Goal: Task Accomplishment & Management: Complete application form

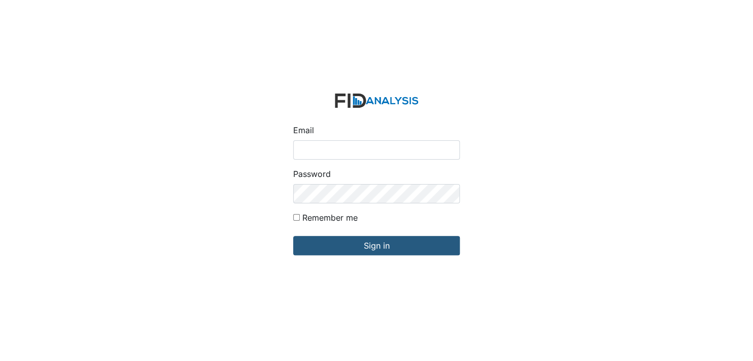
click at [350, 145] on input "Email" at bounding box center [376, 149] width 167 height 19
type input "[EMAIL_ADDRESS][DOMAIN_NAME]"
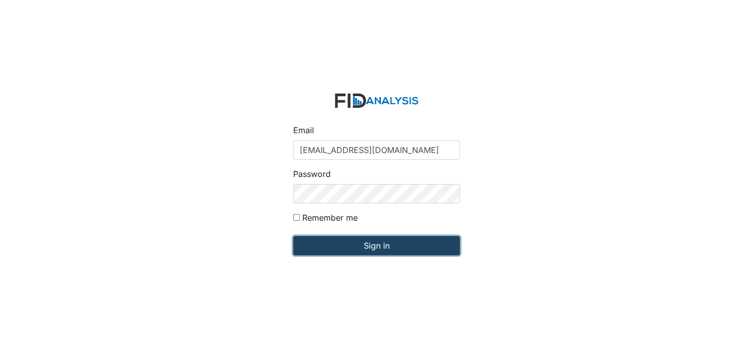
click at [329, 245] on input "Sign in" at bounding box center [376, 245] width 167 height 19
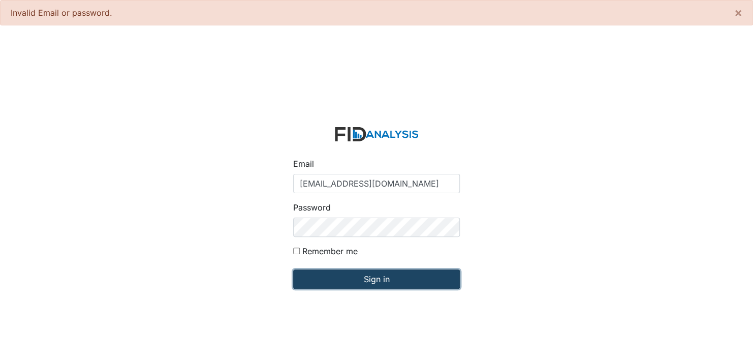
click at [355, 274] on input "Sign in" at bounding box center [376, 278] width 167 height 19
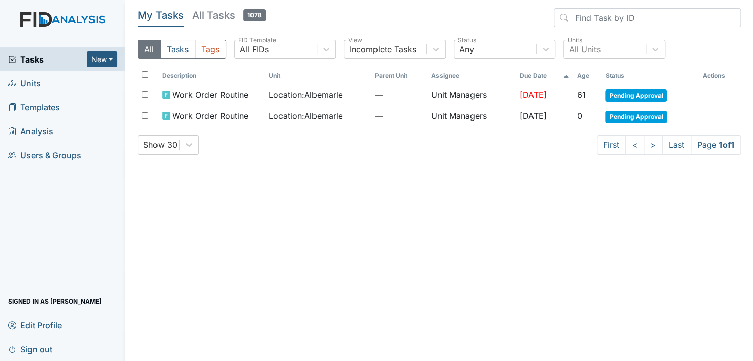
click at [49, 78] on link "Units" at bounding box center [63, 83] width 126 height 24
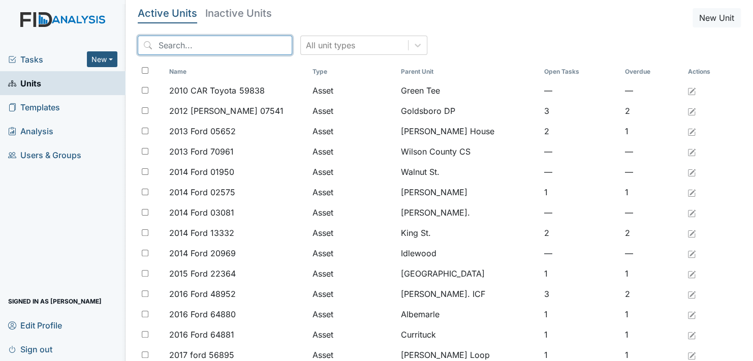
click at [180, 41] on input "search" at bounding box center [215, 45] width 155 height 19
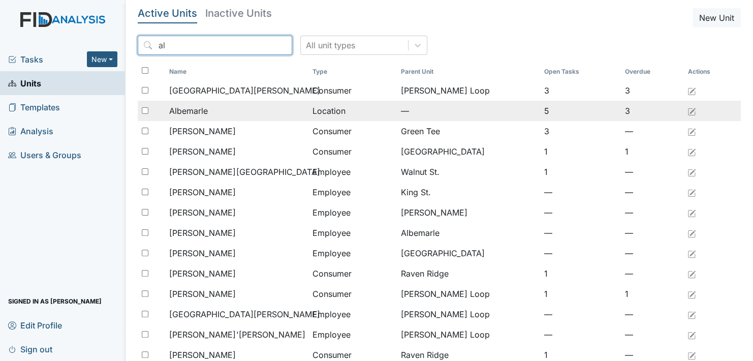
type input "al"
click at [204, 114] on span "Albemarle" at bounding box center [188, 111] width 39 height 12
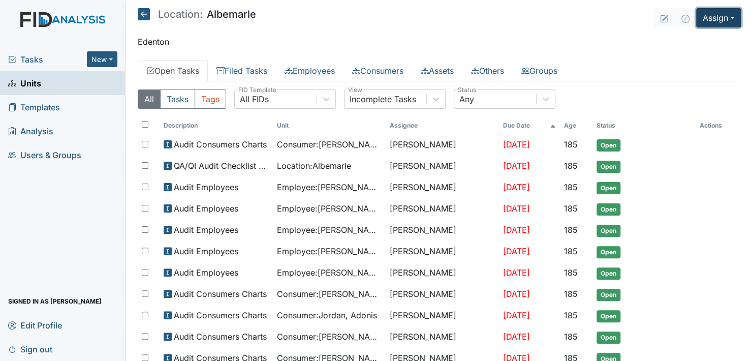
click at [727, 19] on button "Assign" at bounding box center [719, 17] width 45 height 19
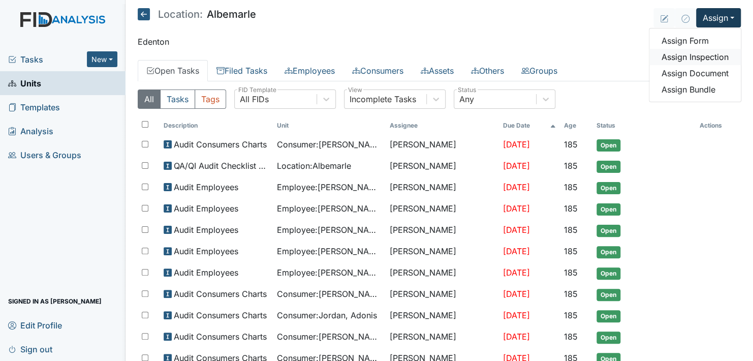
click at [717, 57] on link "Assign Inspection" at bounding box center [696, 57] width 92 height 16
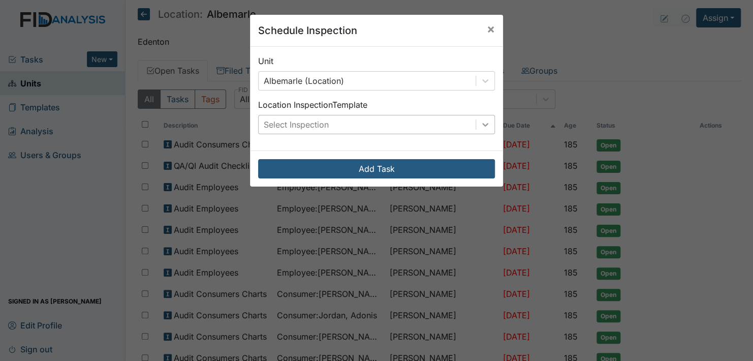
click at [482, 122] on icon at bounding box center [485, 124] width 10 height 10
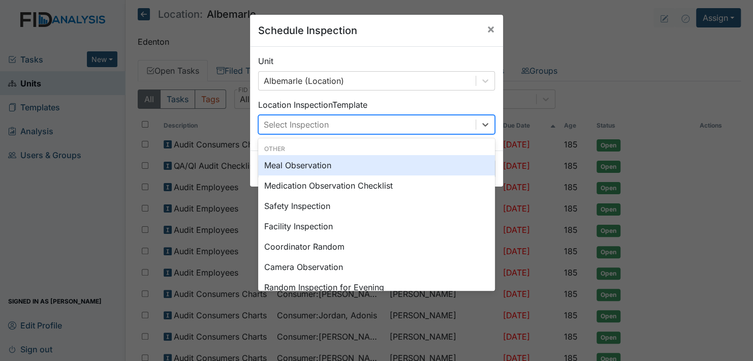
click at [328, 162] on div "Meal Observation" at bounding box center [376, 165] width 237 height 20
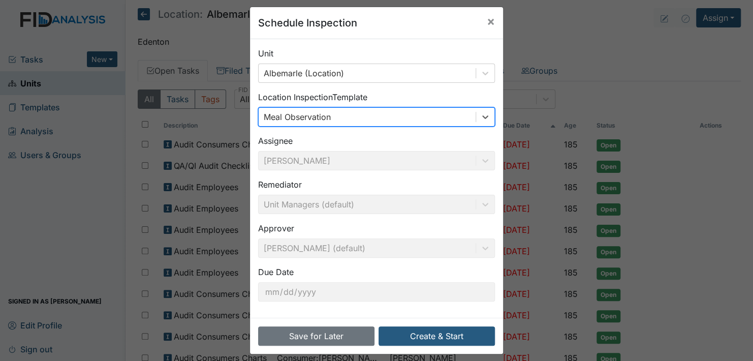
scroll to position [14, 0]
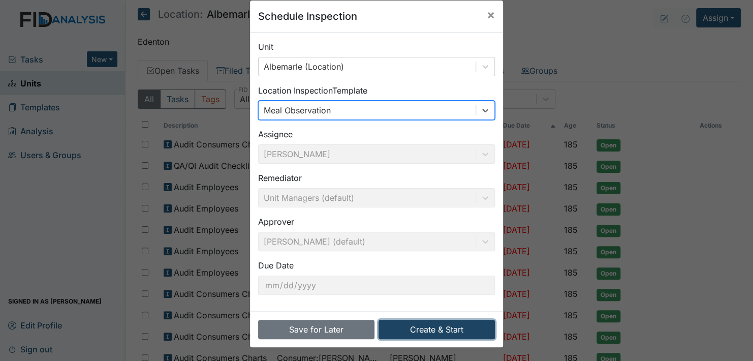
click at [435, 326] on button "Create & Start" at bounding box center [437, 329] width 116 height 19
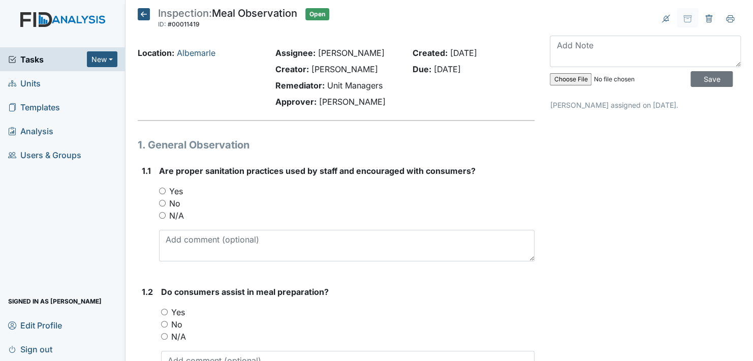
click at [163, 189] on input "Yes" at bounding box center [162, 191] width 7 height 7
radio input "true"
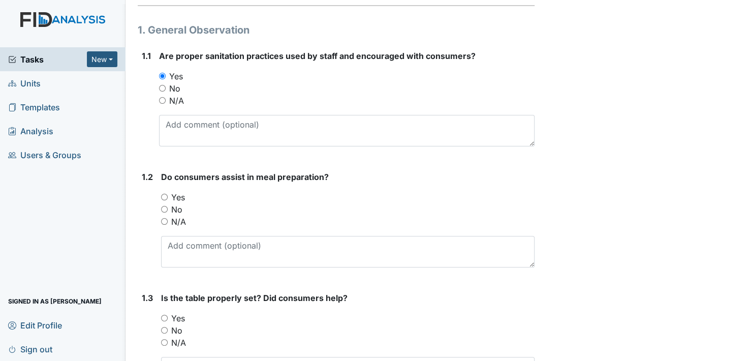
scroll to position [153, 0]
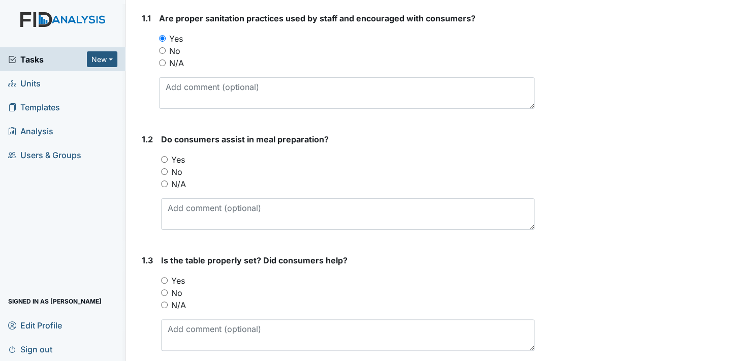
click at [163, 159] on input "Yes" at bounding box center [164, 159] width 7 height 7
radio input "true"
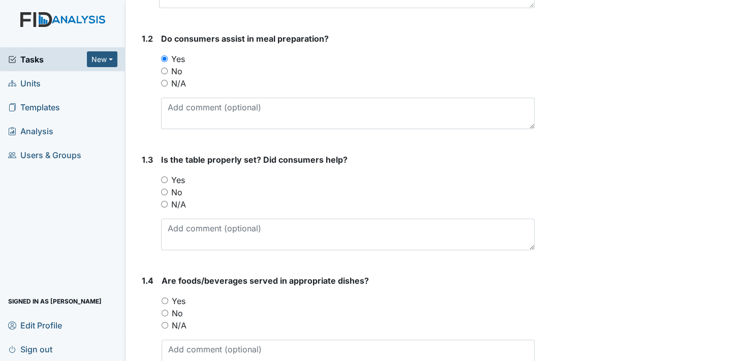
scroll to position [254, 0]
click at [162, 176] on input "Yes" at bounding box center [164, 178] width 7 height 7
radio input "true"
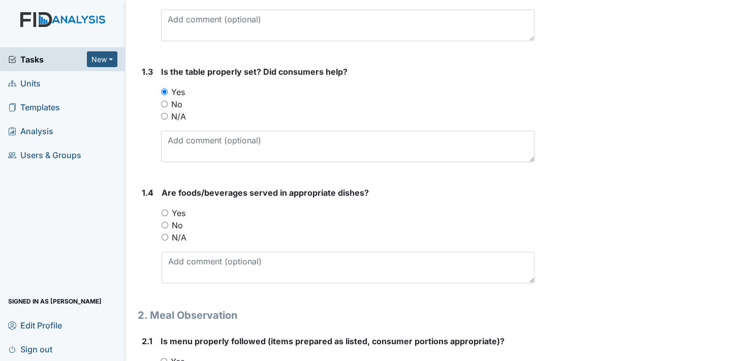
scroll to position [356, 0]
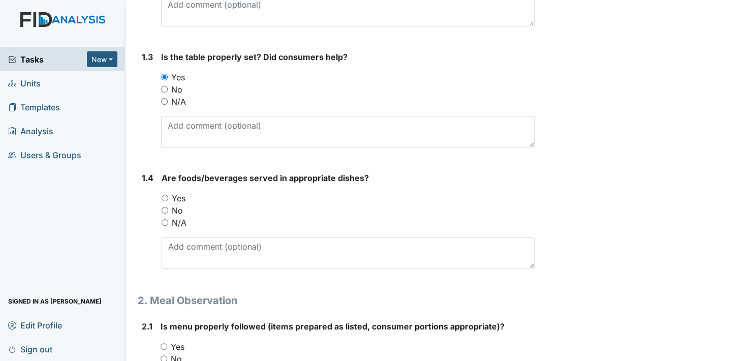
click at [166, 196] on input "Yes" at bounding box center [165, 198] width 7 height 7
radio input "true"
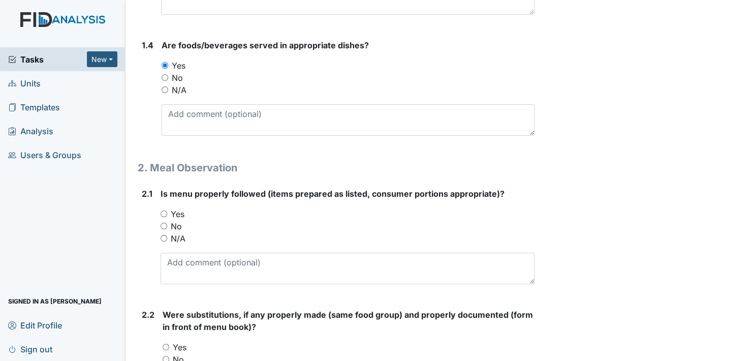
scroll to position [508, 0]
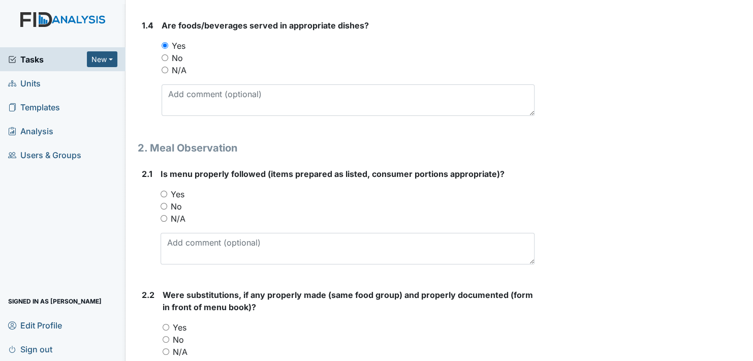
click at [161, 191] on input "Yes" at bounding box center [164, 194] width 7 height 7
radio input "true"
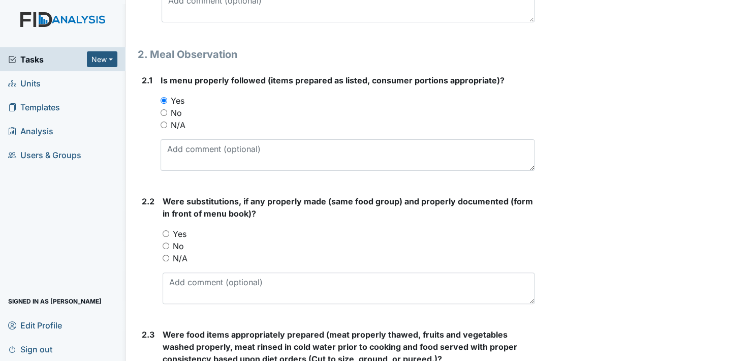
scroll to position [610, 0]
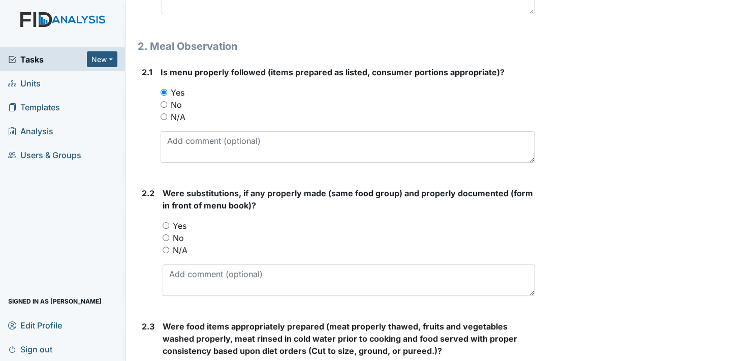
click at [167, 222] on input "Yes" at bounding box center [166, 225] width 7 height 7
radio input "true"
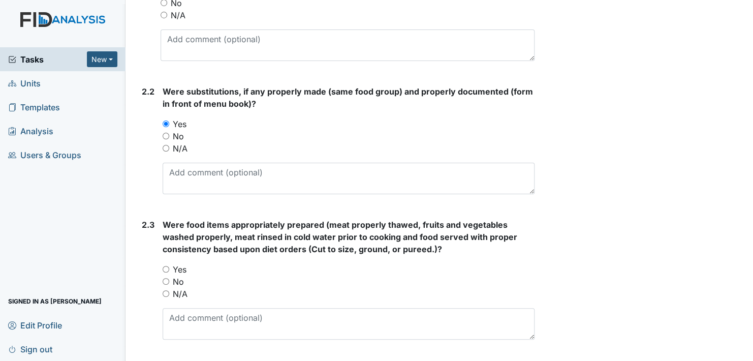
scroll to position [763, 0]
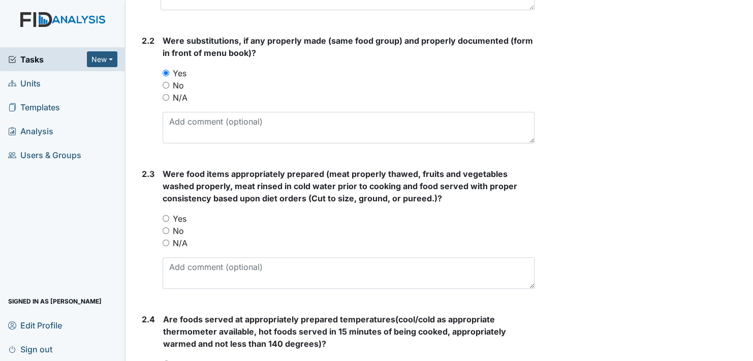
click at [167, 215] on input "Yes" at bounding box center [166, 218] width 7 height 7
radio input "true"
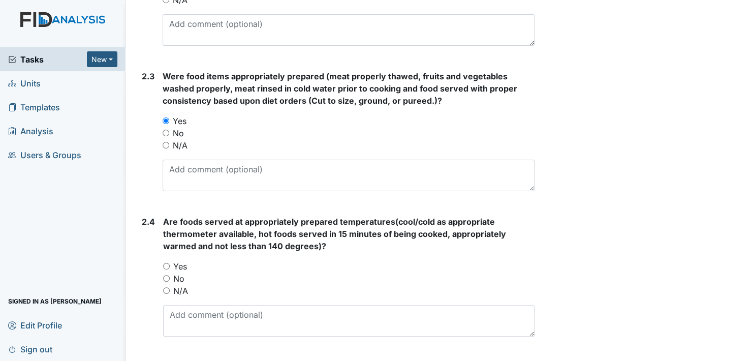
scroll to position [915, 0]
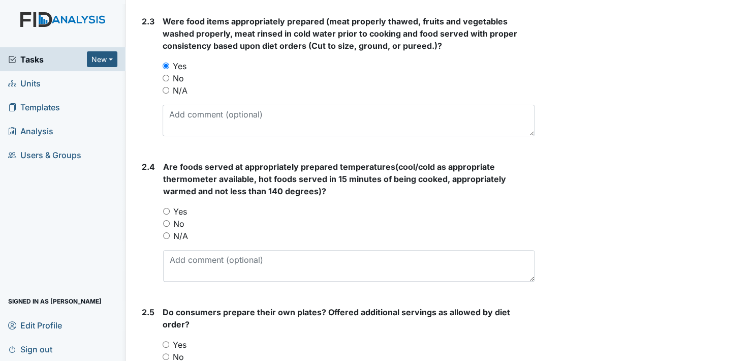
click at [166, 208] on input "Yes" at bounding box center [166, 211] width 7 height 7
radio input "true"
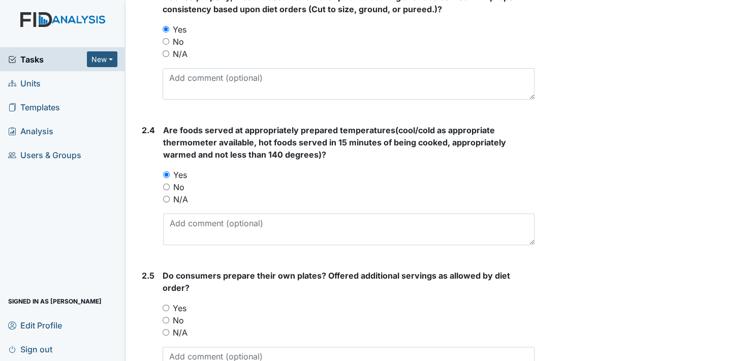
scroll to position [1068, 0]
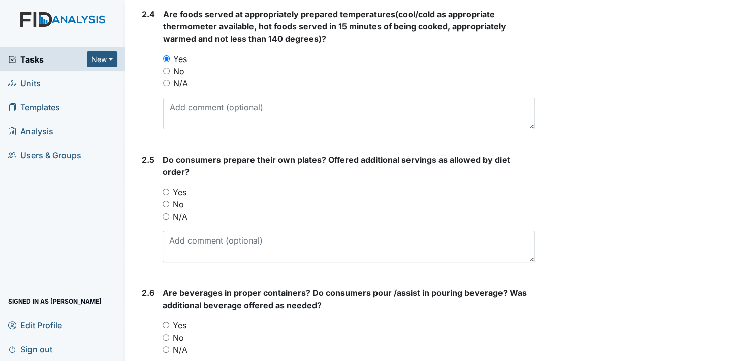
click at [163, 190] on input "Yes" at bounding box center [166, 192] width 7 height 7
radio input "true"
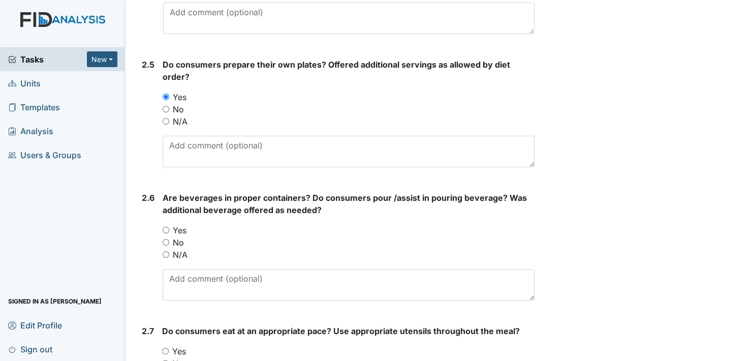
scroll to position [1169, 0]
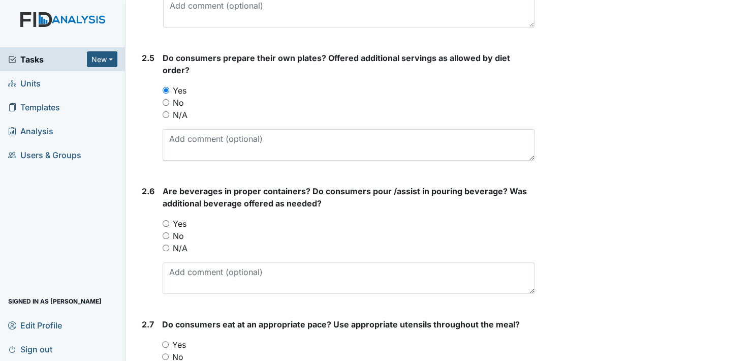
click at [165, 221] on input "Yes" at bounding box center [166, 223] width 7 height 7
radio input "true"
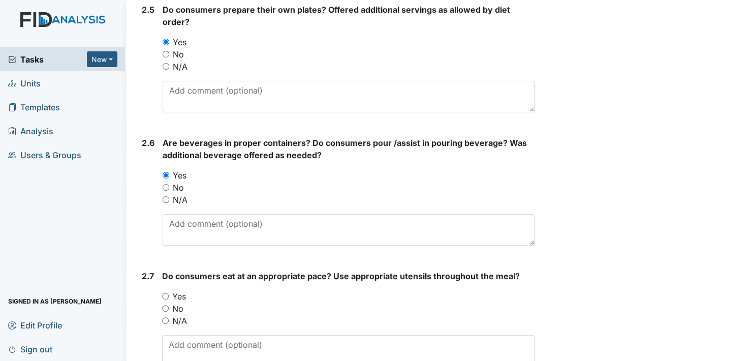
scroll to position [1322, 0]
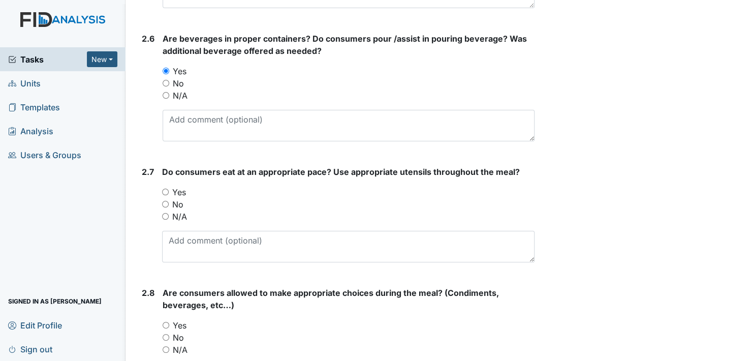
drag, startPoint x: 164, startPoint y: 188, endPoint x: 174, endPoint y: 189, distance: 10.7
click at [164, 189] on input "Yes" at bounding box center [165, 192] width 7 height 7
radio input "true"
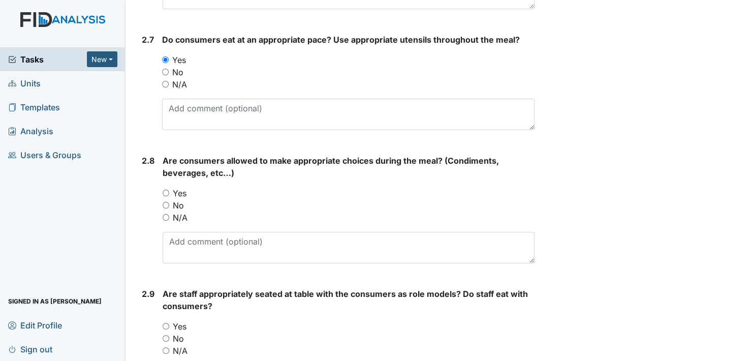
scroll to position [1474, 0]
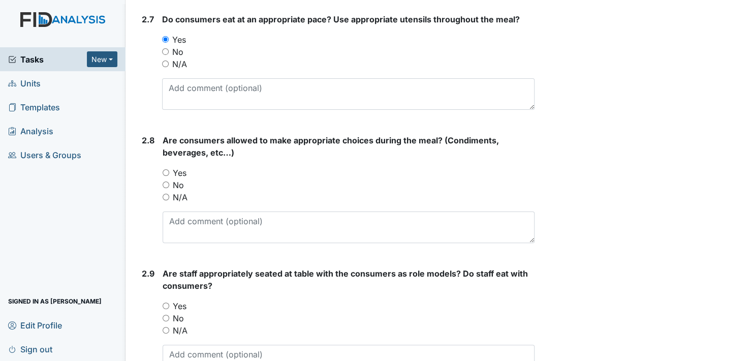
click at [164, 172] on input "Yes" at bounding box center [166, 172] width 7 height 7
radio input "true"
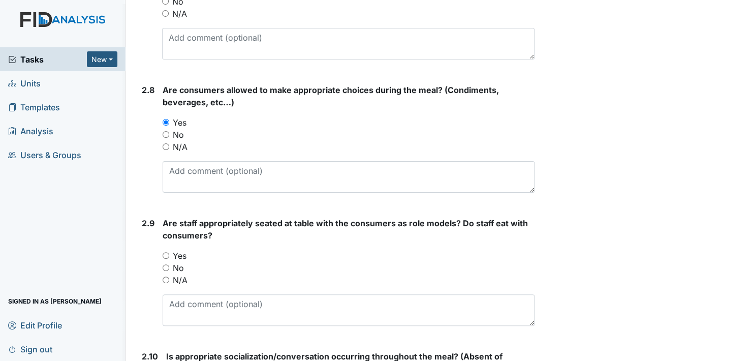
scroll to position [1525, 0]
click at [167, 252] on input "Yes" at bounding box center [166, 255] width 7 height 7
radio input "true"
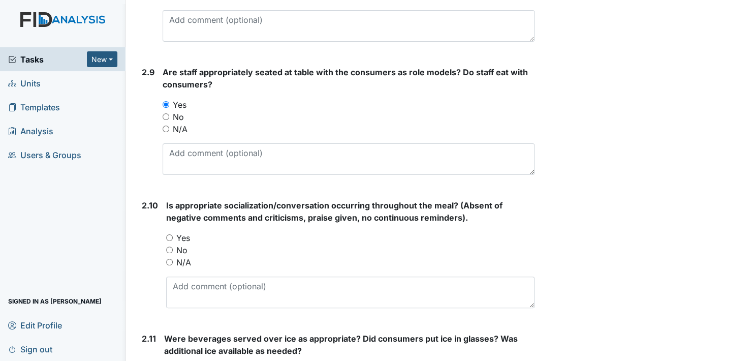
scroll to position [1678, 0]
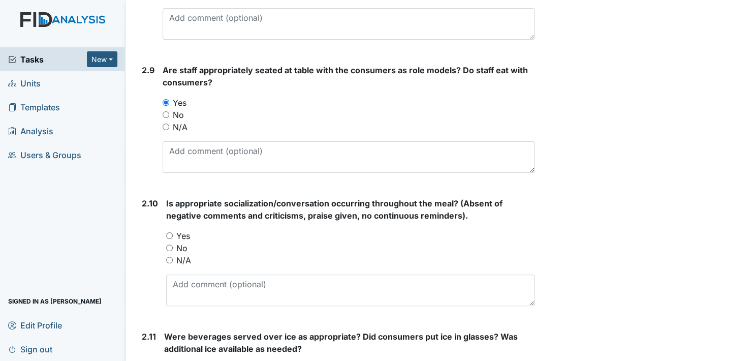
click at [171, 233] on input "Yes" at bounding box center [169, 235] width 7 height 7
radio input "true"
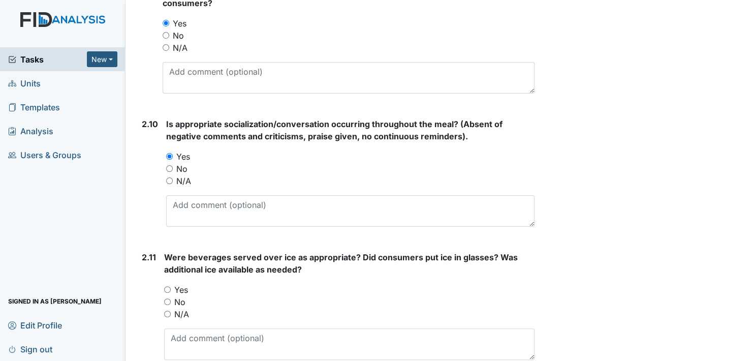
scroll to position [1780, 0]
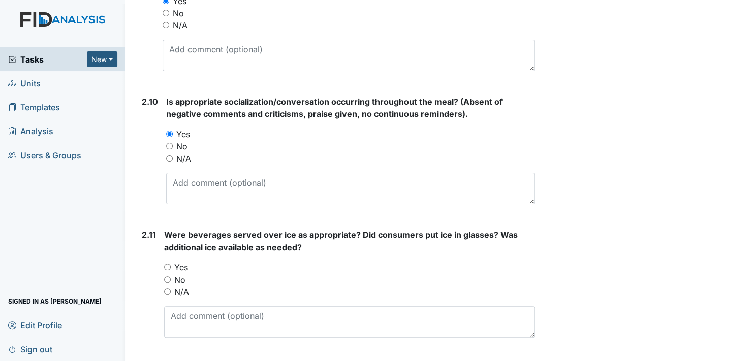
click at [168, 264] on input "Yes" at bounding box center [167, 267] width 7 height 7
radio input "true"
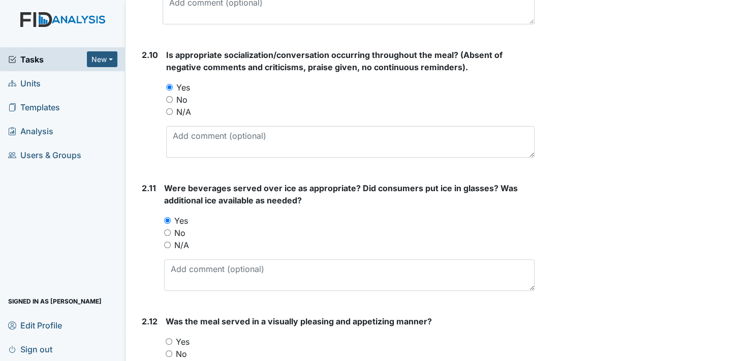
scroll to position [1881, 0]
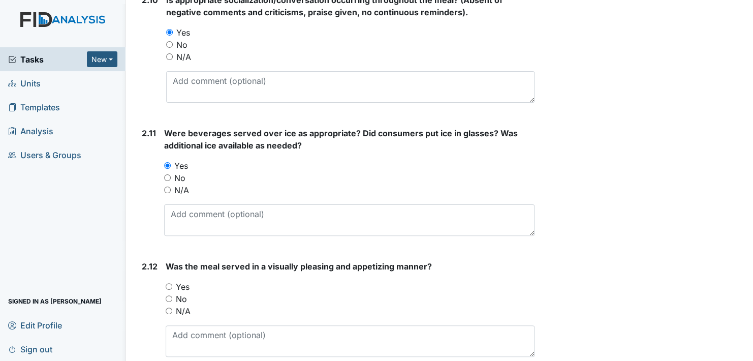
click at [168, 283] on input "Yes" at bounding box center [169, 286] width 7 height 7
radio input "true"
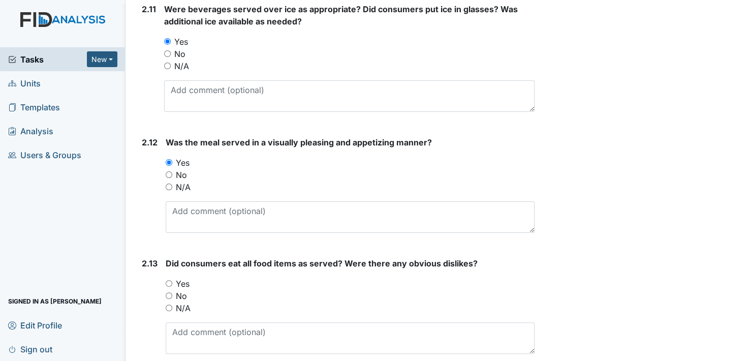
scroll to position [2034, 0]
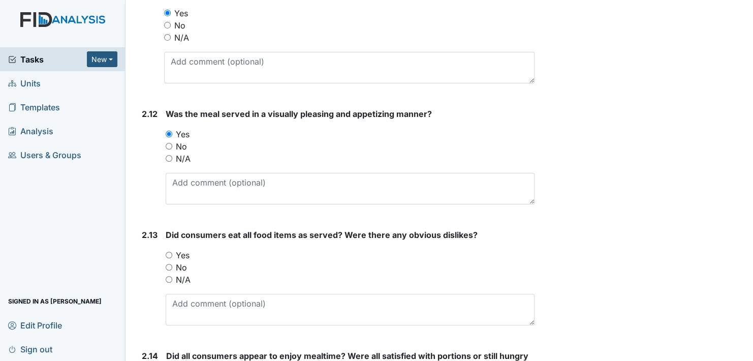
click at [166, 252] on input "Yes" at bounding box center [169, 255] width 7 height 7
radio input "true"
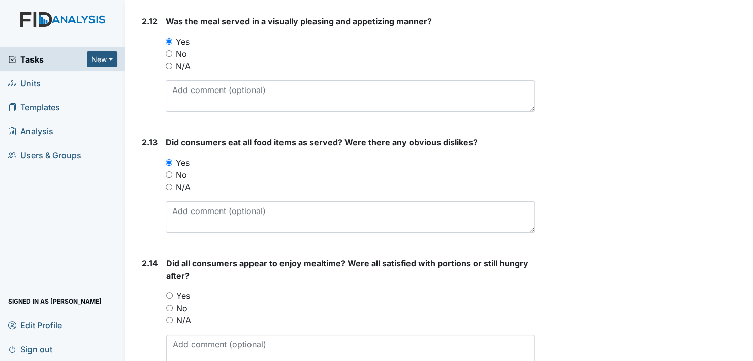
scroll to position [2135, 0]
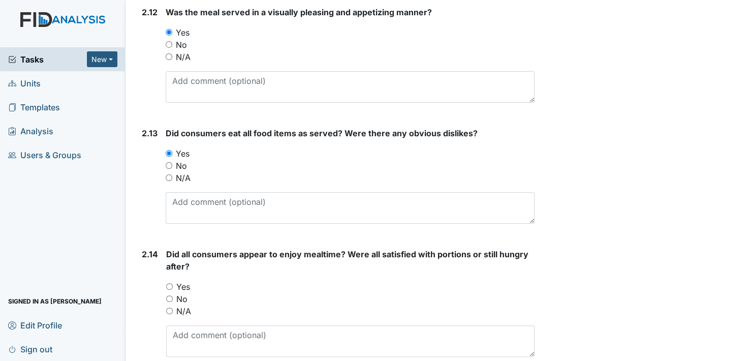
click at [169, 284] on input "Yes" at bounding box center [169, 286] width 7 height 7
radio input "true"
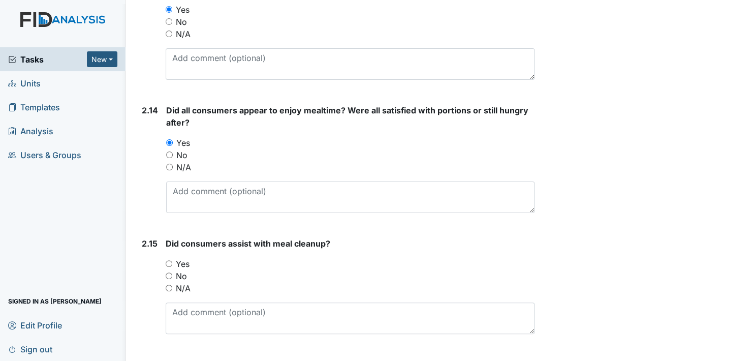
scroll to position [2288, 0]
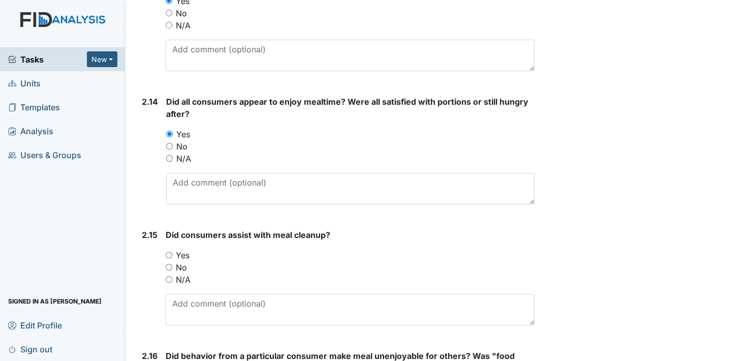
click at [170, 252] on input "Yes" at bounding box center [169, 255] width 7 height 7
radio input "true"
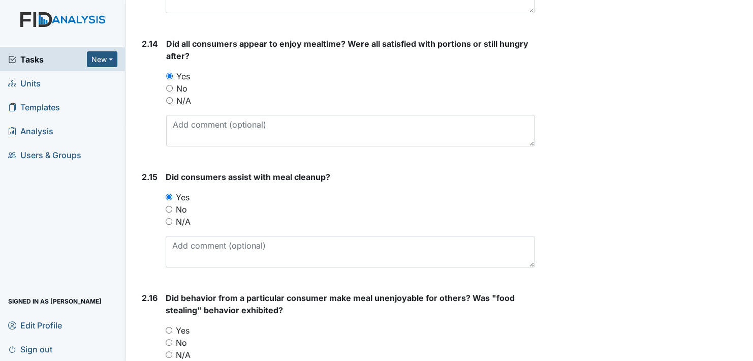
scroll to position [2390, 0]
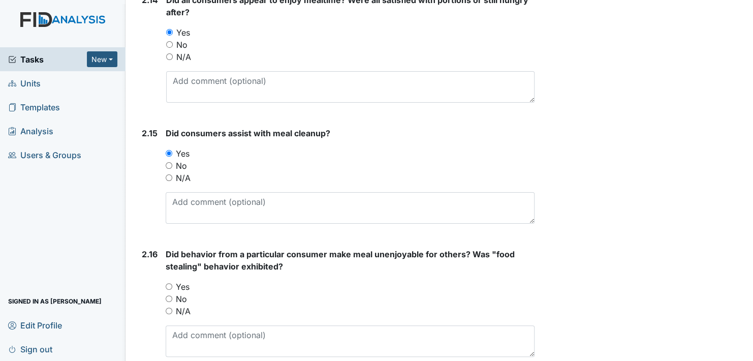
click at [168, 295] on input "No" at bounding box center [169, 298] width 7 height 7
radio input "true"
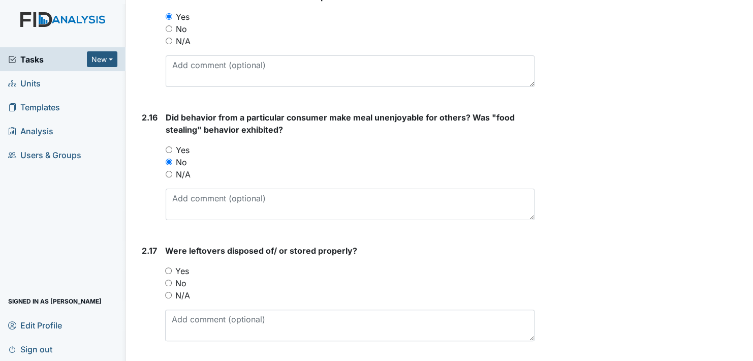
scroll to position [2542, 0]
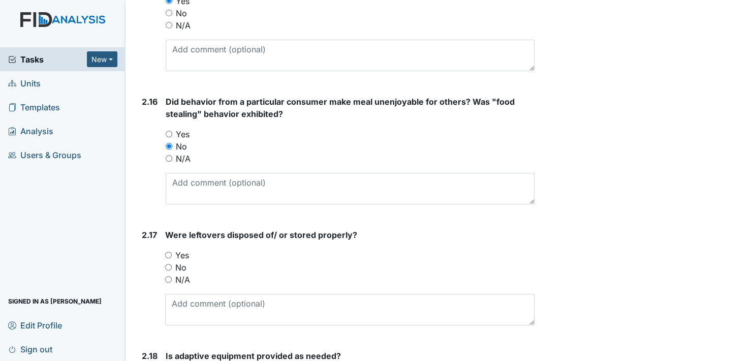
click at [169, 252] on input "Yes" at bounding box center [168, 255] width 7 height 7
radio input "true"
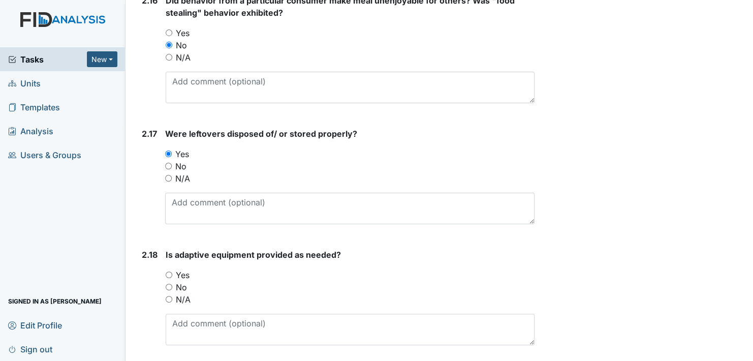
scroll to position [2644, 0]
click at [170, 271] on input "Yes" at bounding box center [169, 274] width 7 height 7
radio input "true"
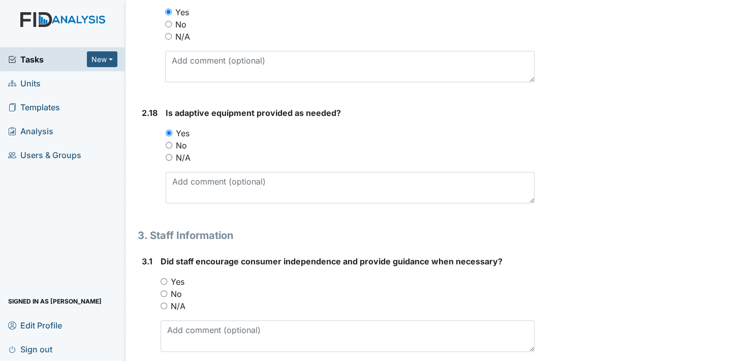
scroll to position [2796, 0]
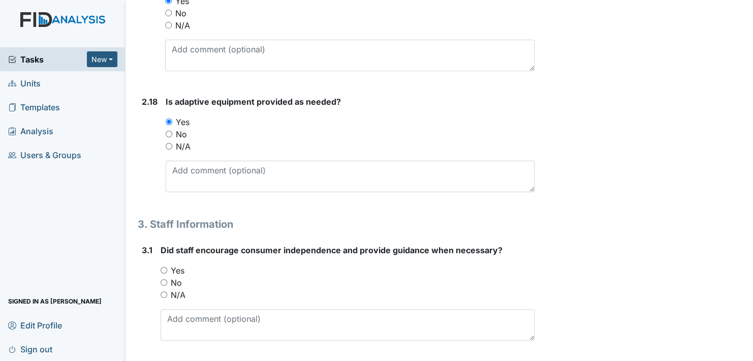
click at [165, 267] on input "Yes" at bounding box center [164, 270] width 7 height 7
radio input "true"
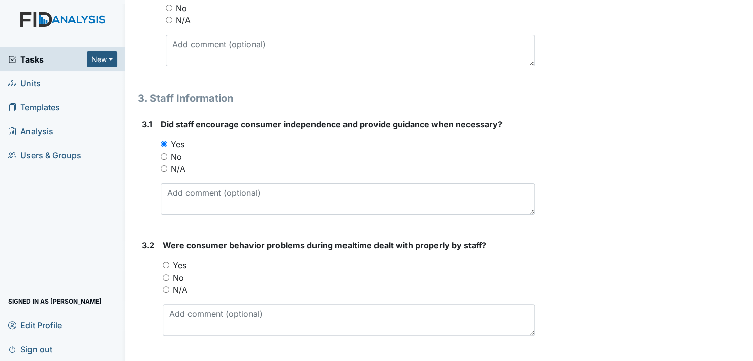
scroll to position [2949, 0]
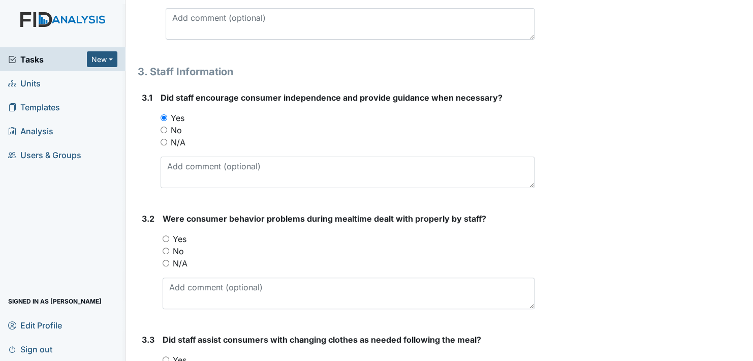
click at [166, 235] on input "Yes" at bounding box center [166, 238] width 7 height 7
radio input "true"
click at [166, 235] on input "Yes" at bounding box center [166, 238] width 7 height 7
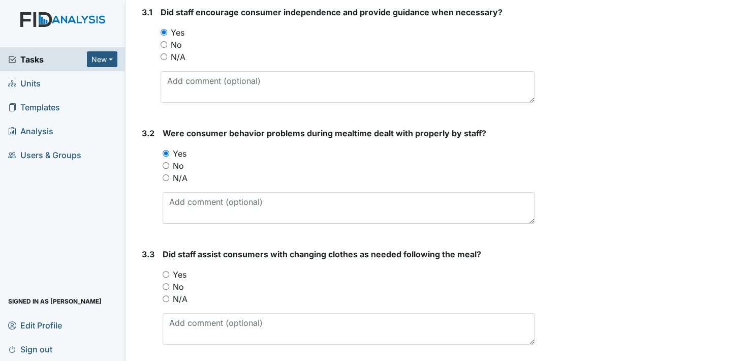
scroll to position [3051, 0]
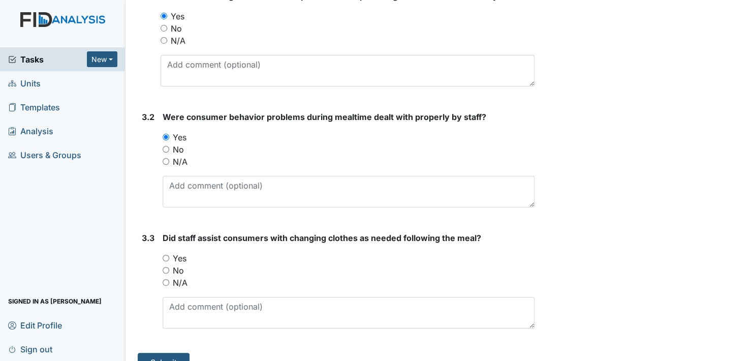
click at [166, 255] on input "Yes" at bounding box center [166, 258] width 7 height 7
radio input "true"
click at [173, 353] on button "Submit" at bounding box center [164, 362] width 52 height 19
